Goal: Transaction & Acquisition: Book appointment/travel/reservation

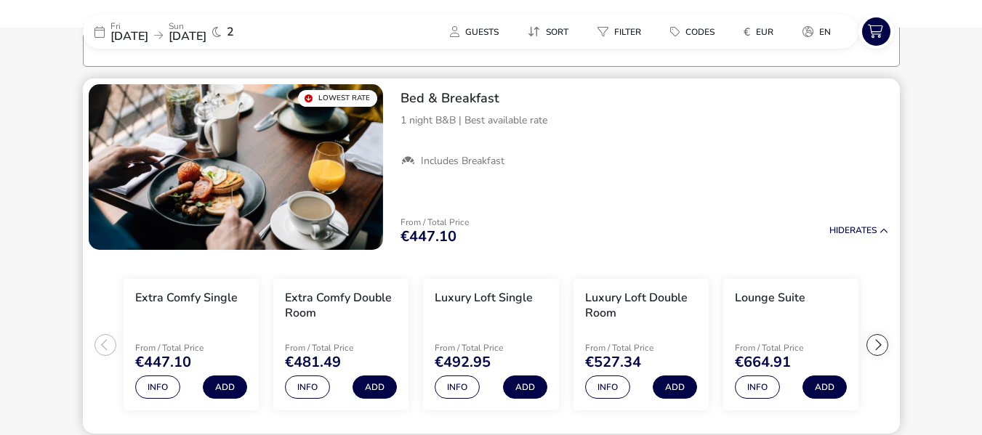
scroll to position [114, 0]
click at [307, 388] on button "Info" at bounding box center [307, 387] width 45 height 23
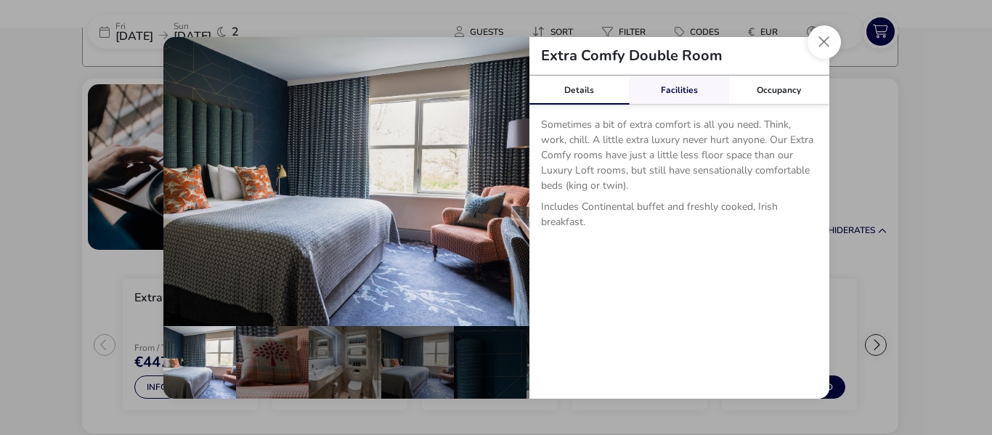
click at [680, 89] on link "Facilities" at bounding box center [679, 90] width 100 height 29
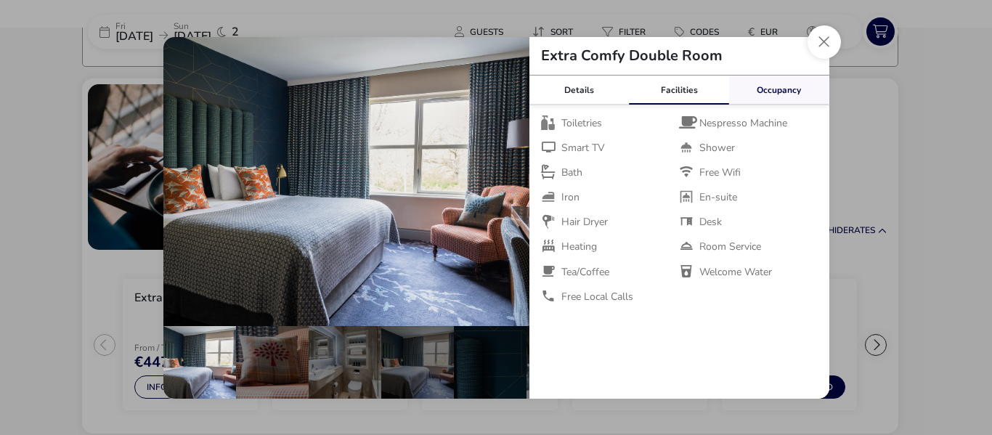
click at [787, 89] on link "Occupancy" at bounding box center [779, 90] width 100 height 29
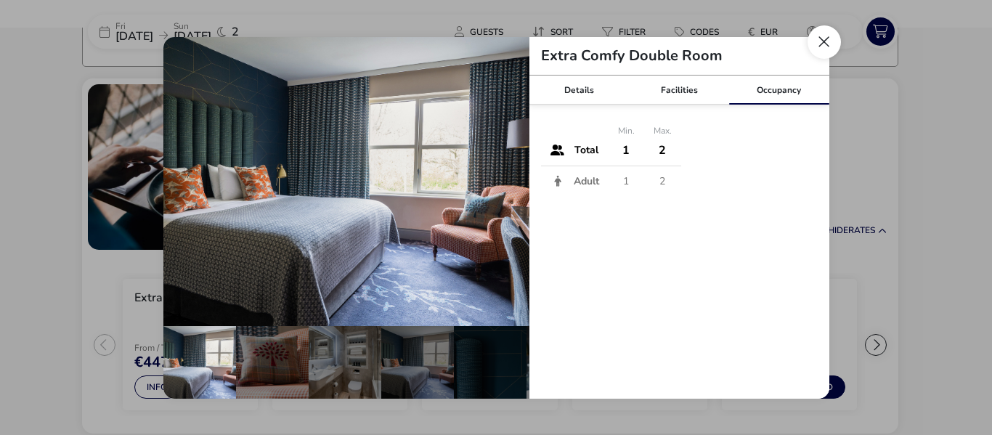
click at [811, 44] on button "Close dialog" at bounding box center [824, 41] width 33 height 33
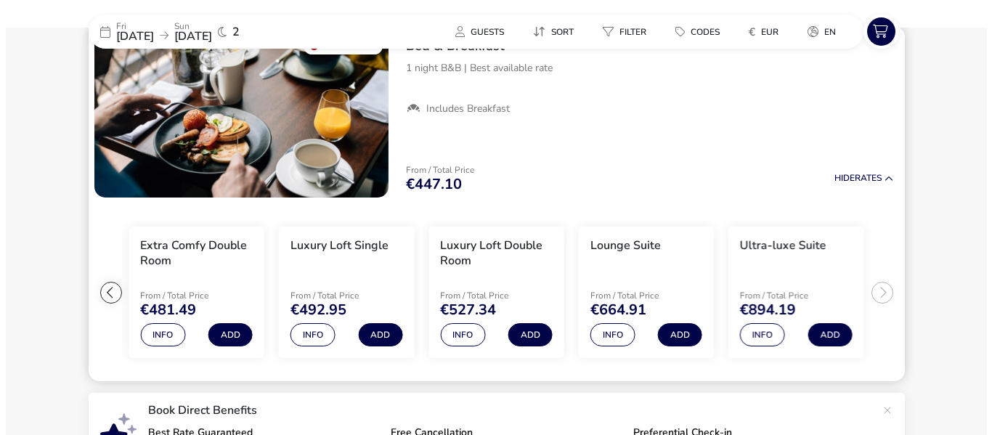
scroll to position [167, 0]
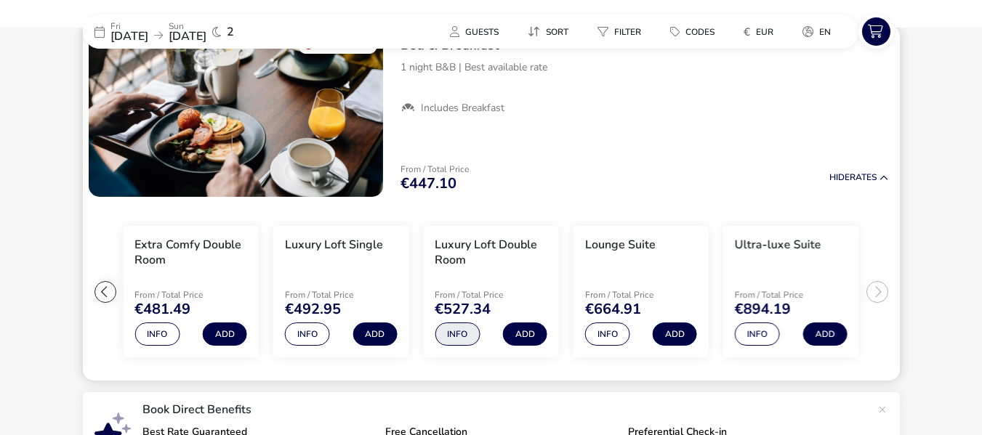
click at [451, 331] on button "Info" at bounding box center [456, 334] width 45 height 23
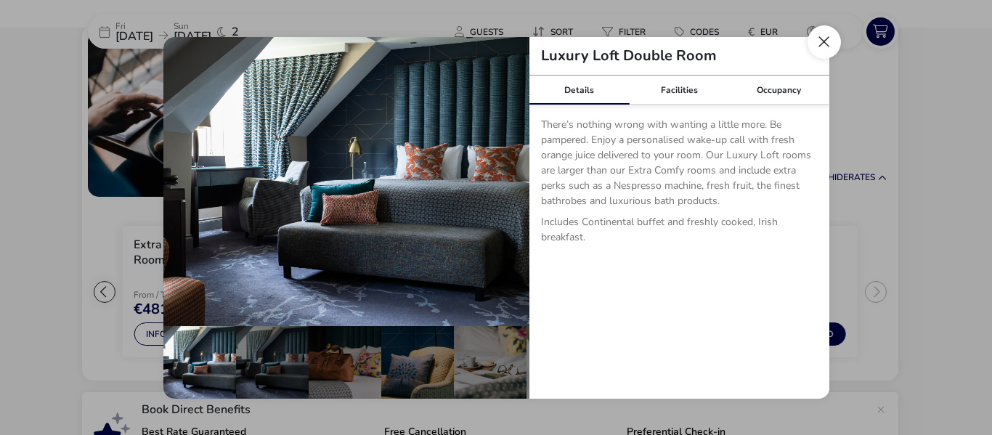
click at [824, 49] on button "Close dialog" at bounding box center [824, 41] width 33 height 33
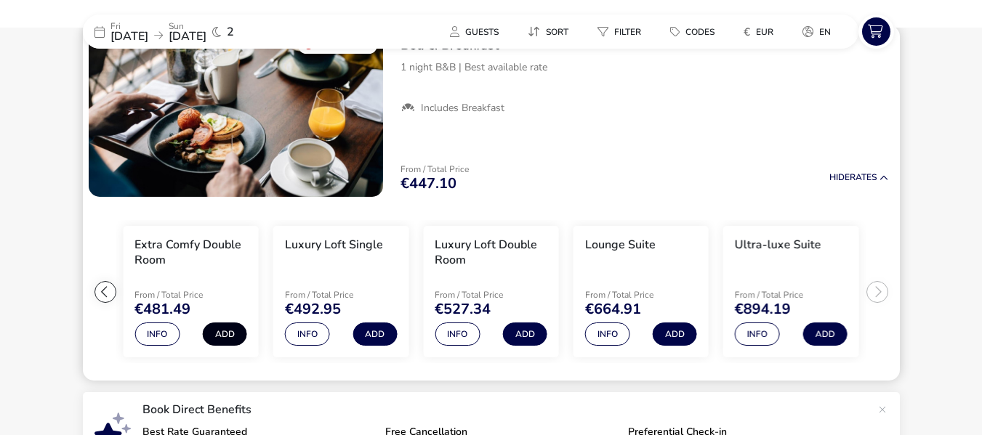
click at [222, 331] on button "Add" at bounding box center [225, 334] width 44 height 23
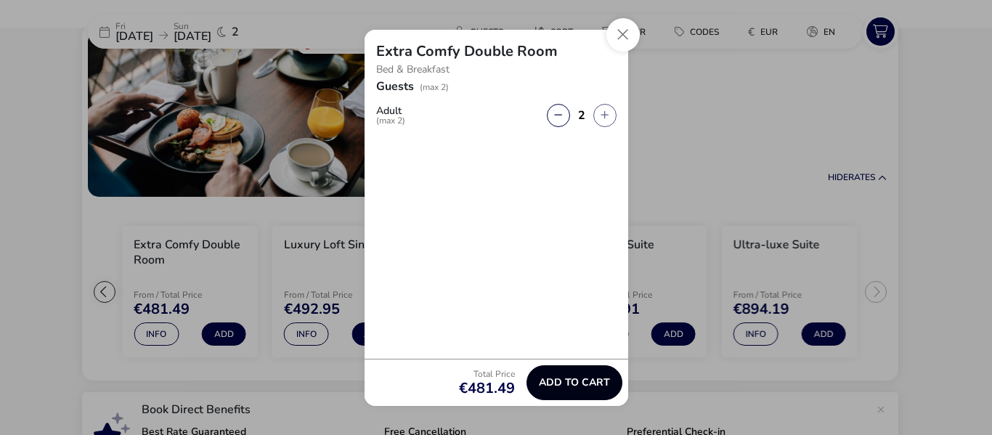
click at [579, 383] on span "Add to cart" at bounding box center [574, 382] width 71 height 11
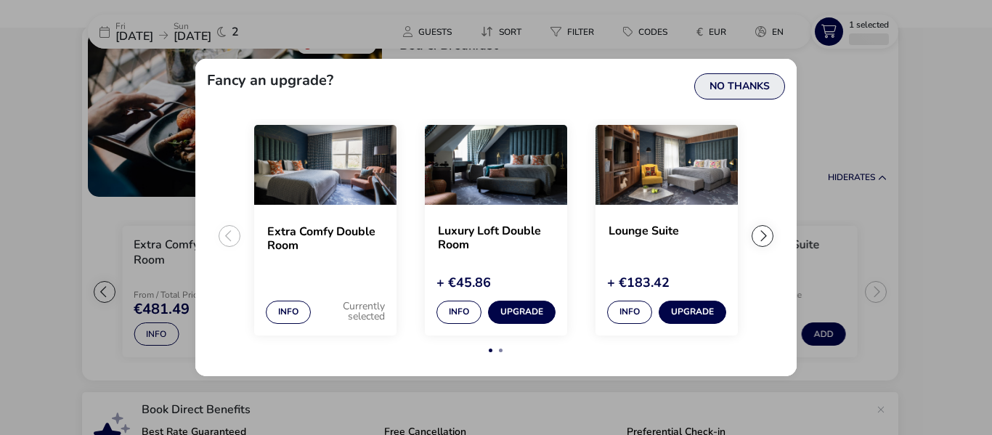
click at [746, 82] on button "No Thanks" at bounding box center [740, 86] width 91 height 26
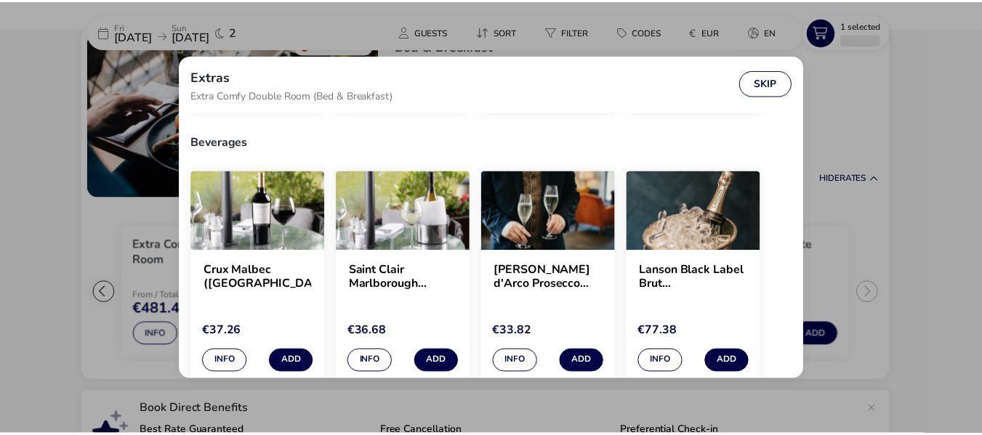
scroll to position [269, 0]
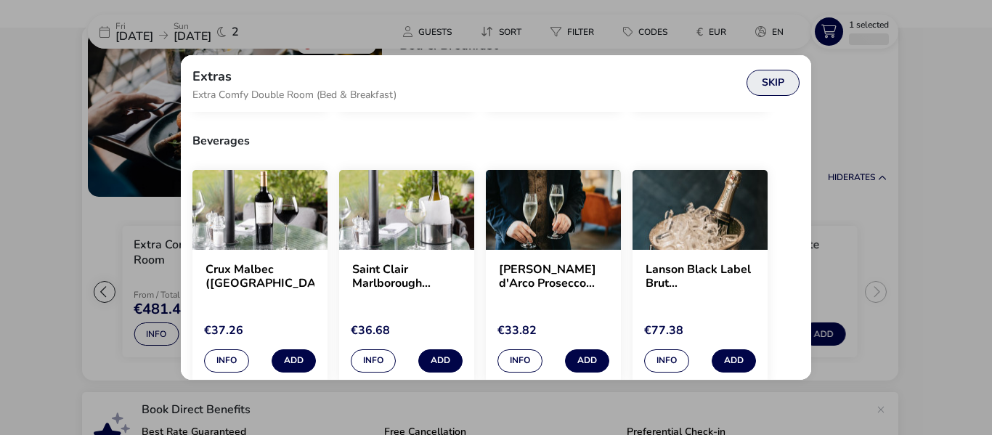
click at [769, 83] on button "Skip" at bounding box center [773, 83] width 53 height 26
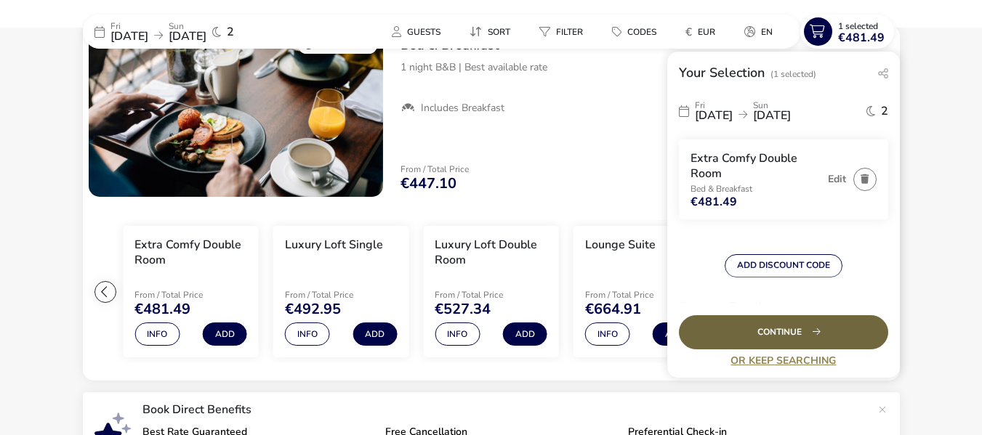
click at [813, 334] on div "Continue" at bounding box center [783, 332] width 209 height 34
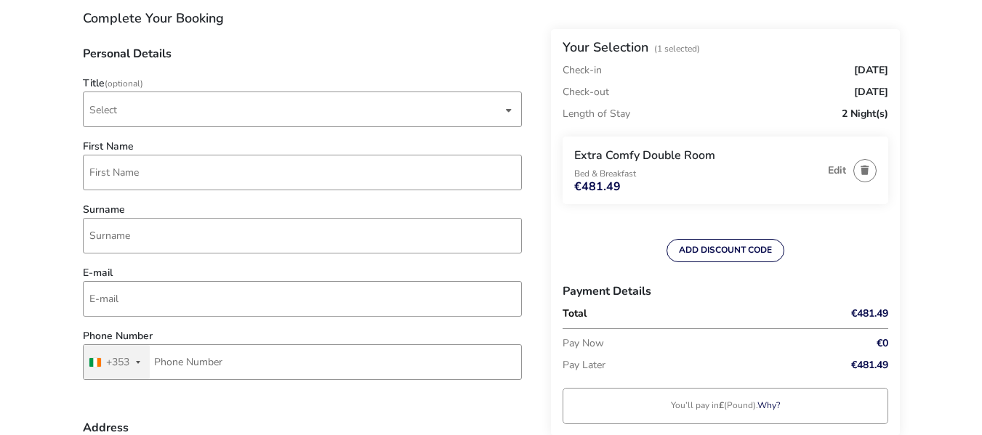
scroll to position [125, 0]
click at [301, 108] on span "Select" at bounding box center [295, 110] width 413 height 34
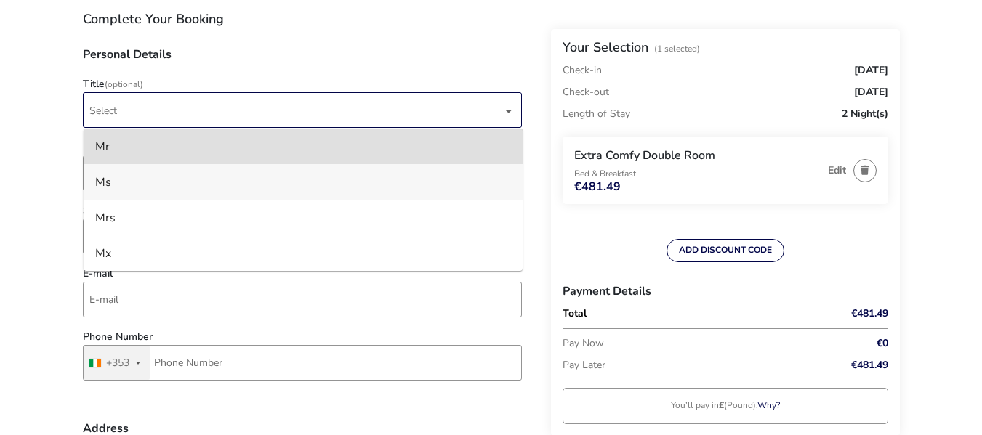
click at [257, 170] on li "Ms" at bounding box center [303, 182] width 439 height 36
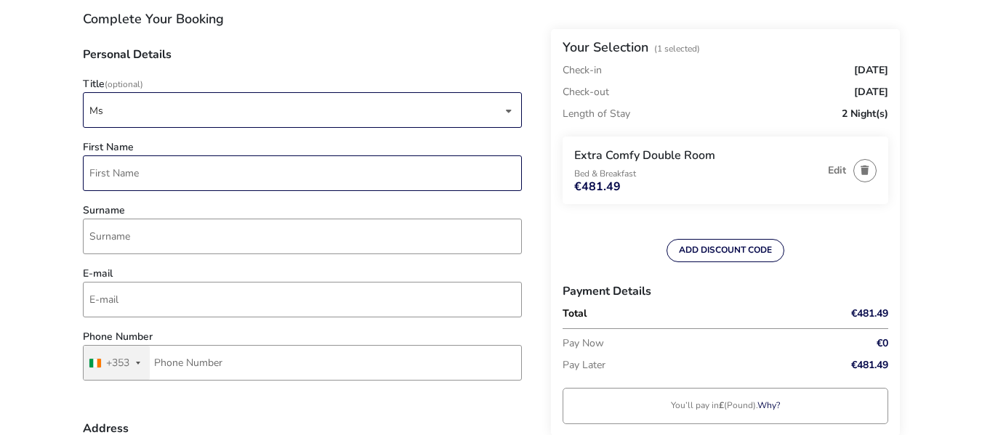
click at [283, 164] on input "First Name" at bounding box center [302, 173] width 439 height 36
type input "Mairead"
type input "[PERSON_NAME]"
type input "[EMAIL_ADDRESS][PERSON_NAME][DOMAIN_NAME]"
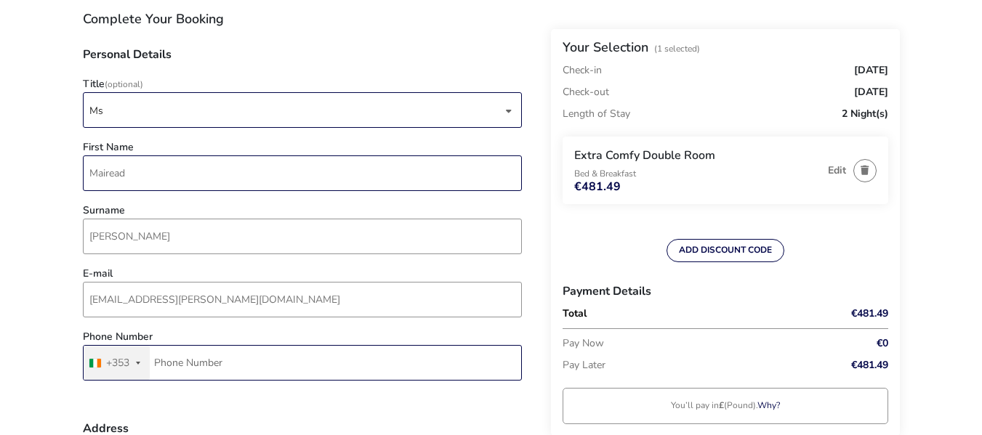
type input "83 022 4192"
type input "Ardilaun Court, Apt. 24"
type input "[GEOGRAPHIC_DATA]"
type input "D05 P8V0"
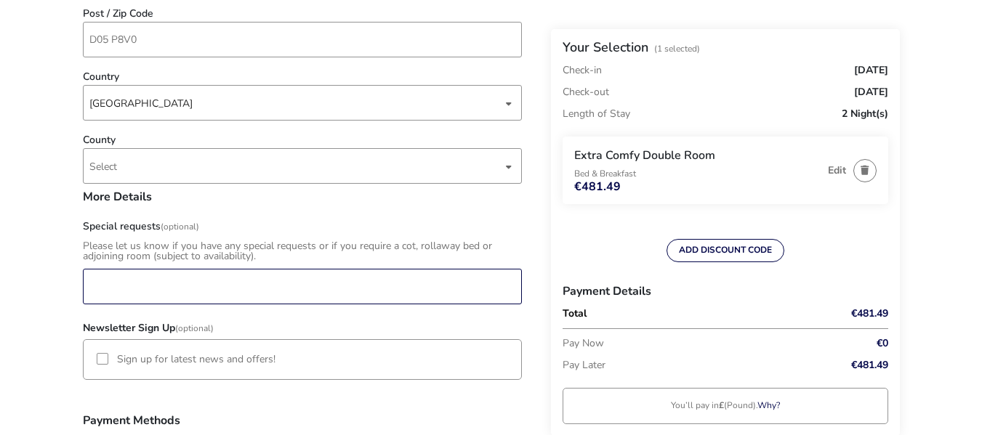
scroll to position [760, 0]
click at [297, 284] on input "Special requests (Optional)" at bounding box center [302, 286] width 439 height 36
type input "I"
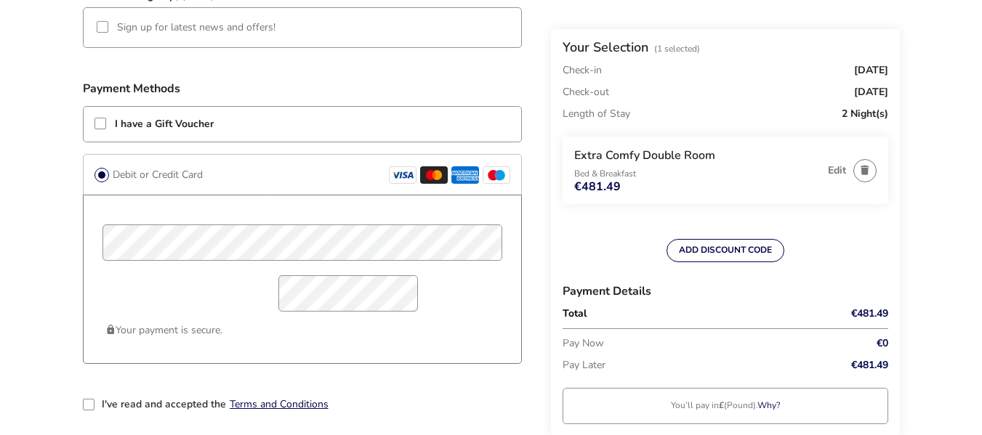
scroll to position [1092, 0]
type input "We will be guests at [GEOGRAPHIC_DATA][PERSON_NAME] wedding - I am on the list …"
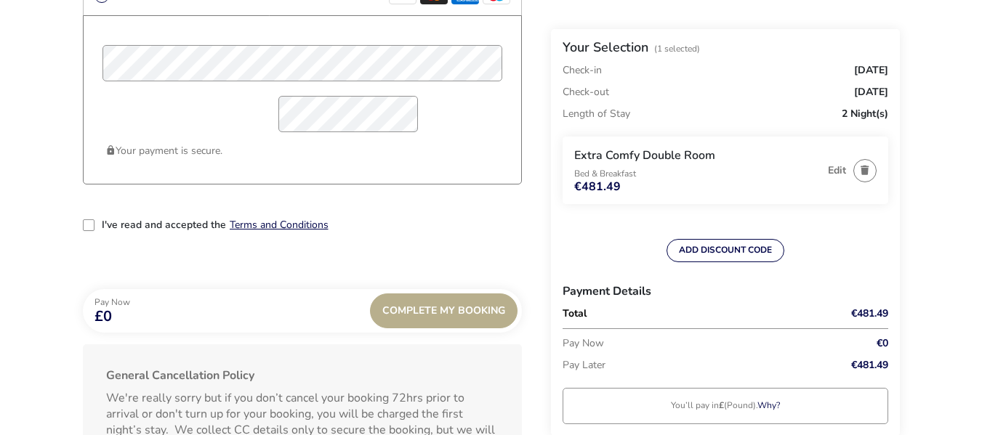
scroll to position [1290, 0]
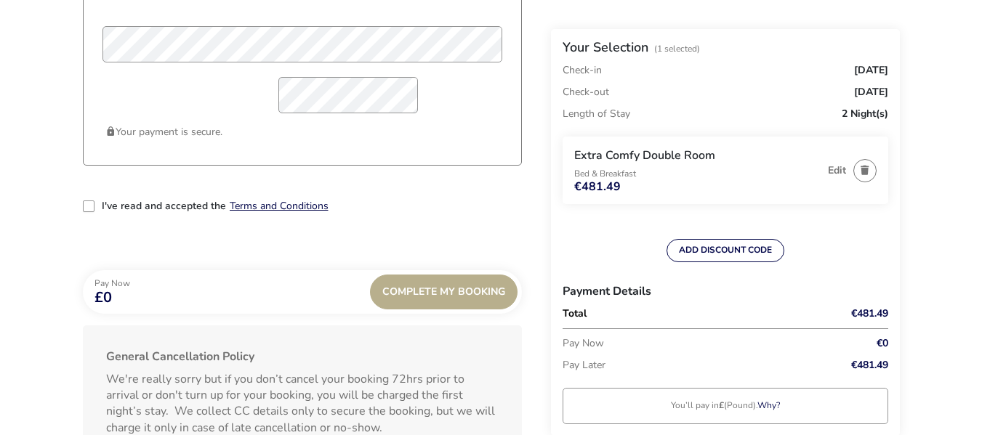
click at [89, 207] on div "2-term_condi" at bounding box center [89, 207] width 12 height 12
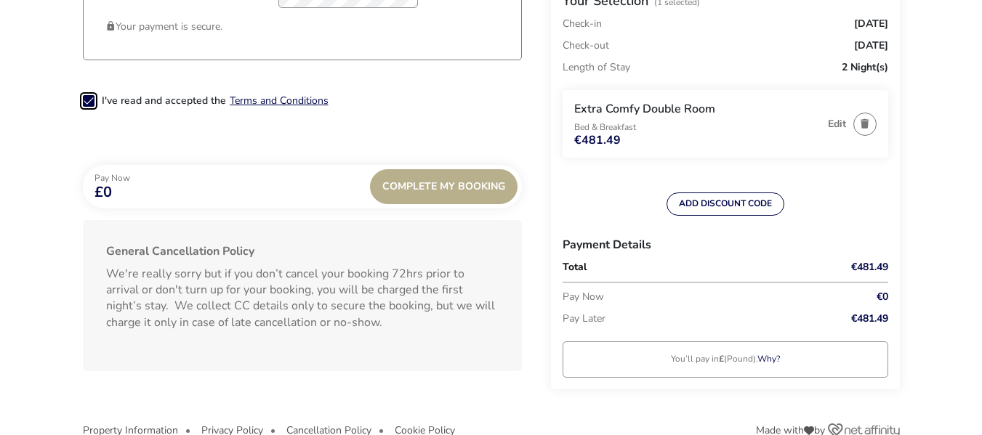
scroll to position [1426, 0]
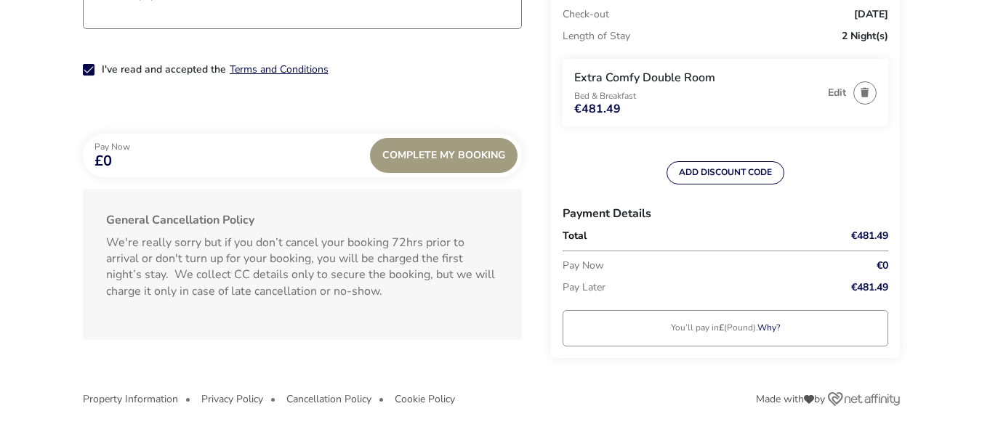
click at [499, 157] on div "Complete My Booking" at bounding box center [443, 155] width 147 height 35
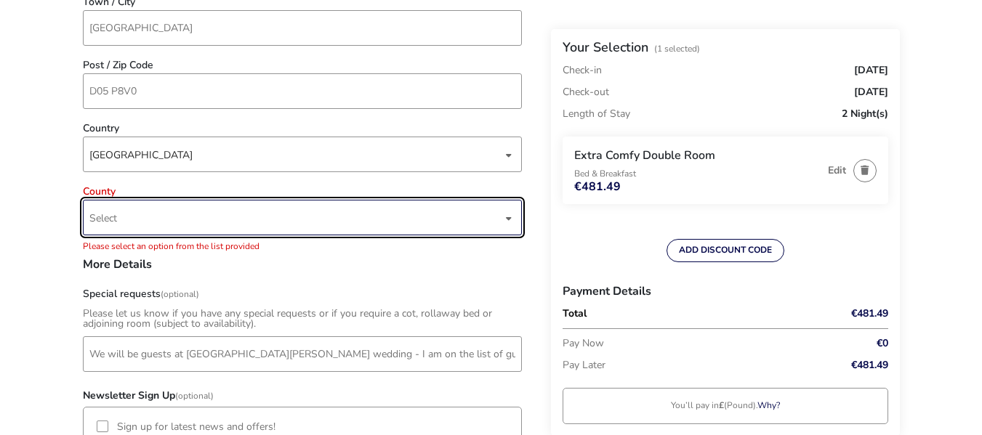
click at [392, 209] on span "Select" at bounding box center [295, 218] width 413 height 34
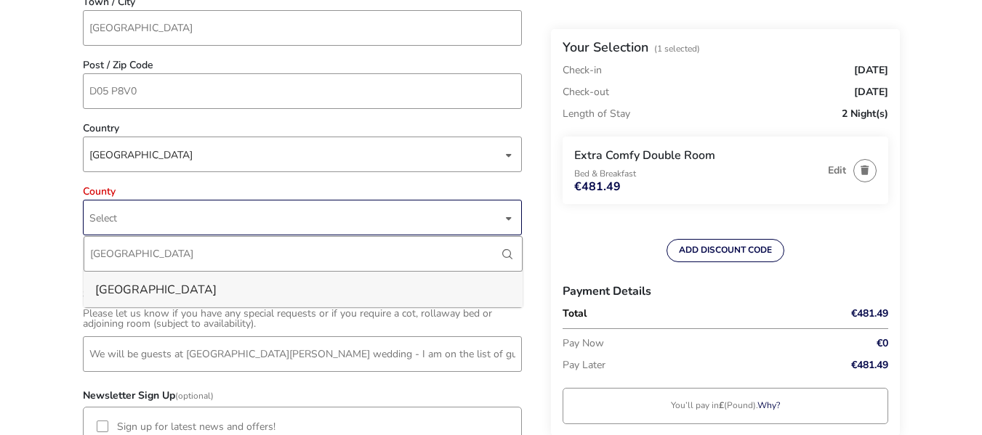
type input "[GEOGRAPHIC_DATA]"
click at [365, 286] on li "[GEOGRAPHIC_DATA]" at bounding box center [303, 290] width 439 height 36
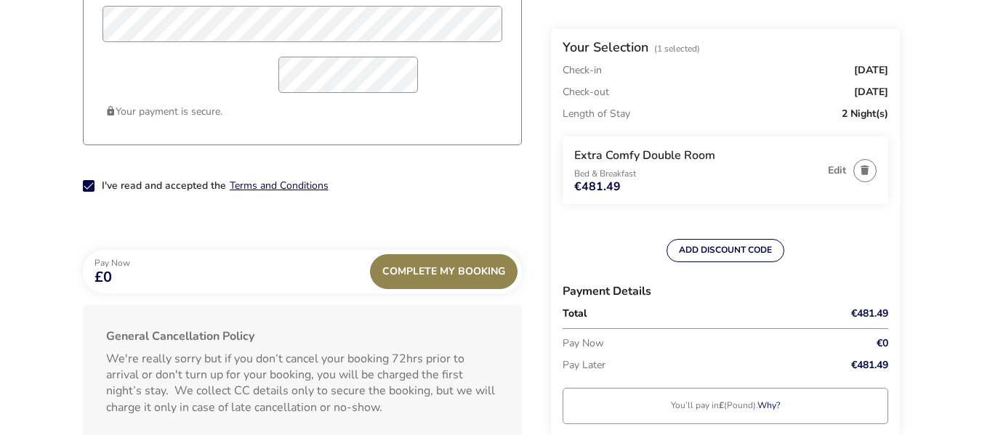
scroll to position [1364, 0]
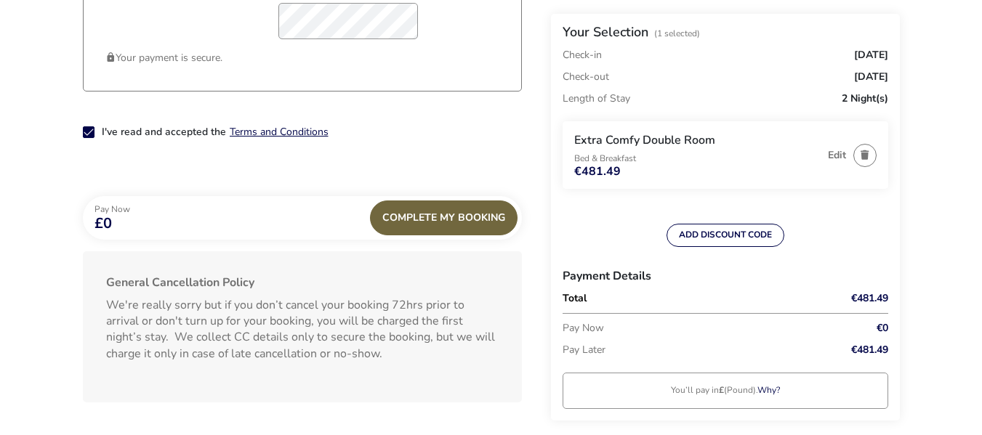
click at [456, 214] on div "Complete My Booking" at bounding box center [443, 218] width 147 height 35
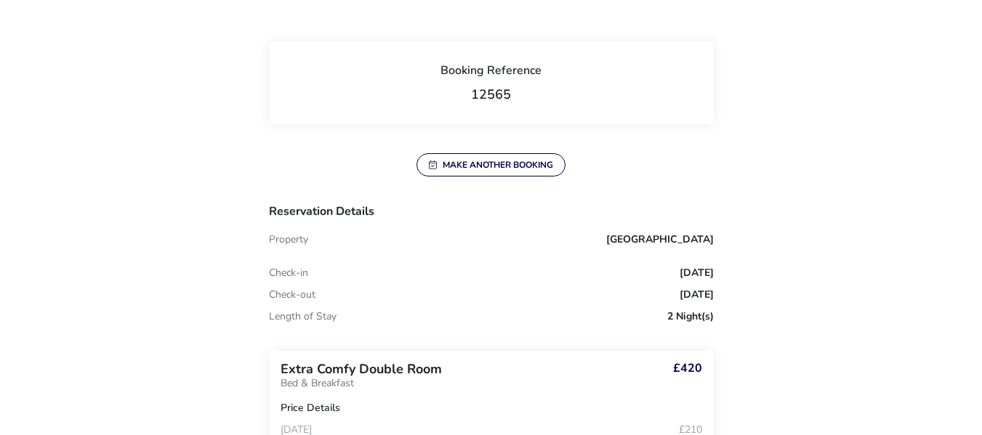
scroll to position [316, 0]
